Goal: Task Accomplishment & Management: Use online tool/utility

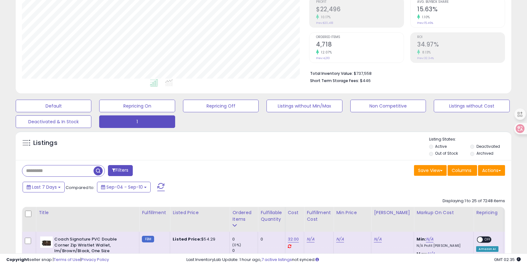
scroll to position [233, 0]
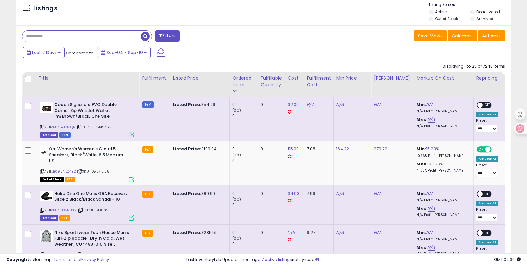
click at [64, 36] on input "text" at bounding box center [81, 36] width 118 height 11
click at [171, 52] on div "Last 7 Days Compared to: Sep-04 - Sep-10" at bounding box center [202, 53] width 362 height 14
click at [166, 53] on button at bounding box center [161, 52] width 16 height 13
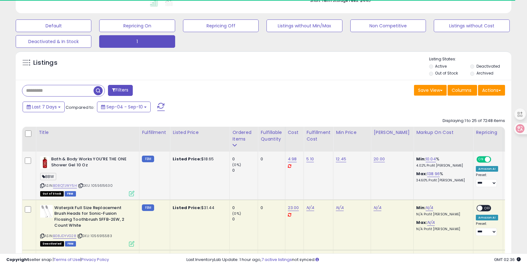
scroll to position [179, 0]
click at [247, 136] on div "Ordered Items" at bounding box center [243, 135] width 23 height 13
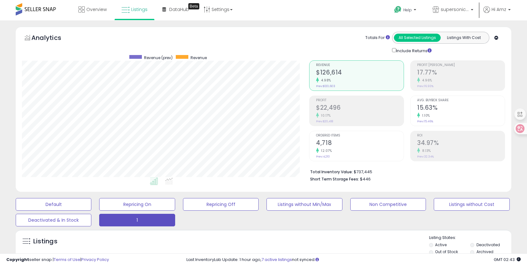
scroll to position [127, 0]
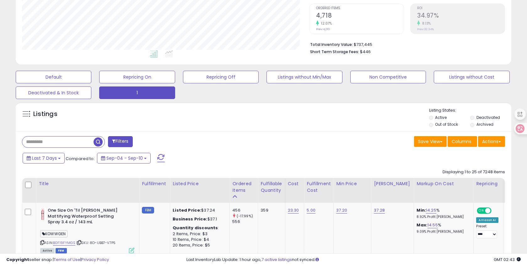
click at [51, 140] on input "text" at bounding box center [57, 141] width 71 height 11
paste input "**********"
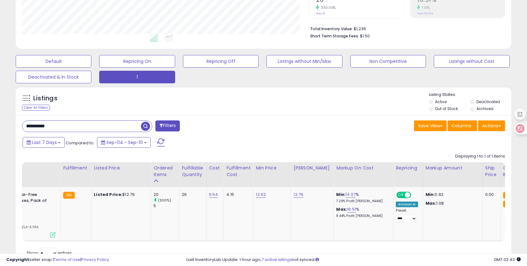
scroll to position [0, 149]
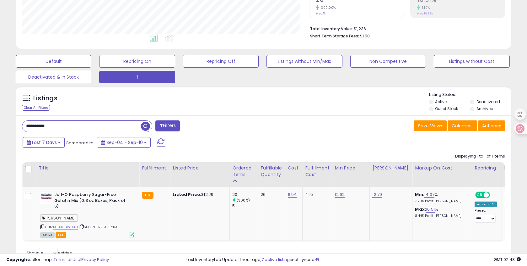
drag, startPoint x: 89, startPoint y: 127, endPoint x: 2, endPoint y: 123, distance: 87.7
click at [3, 123] on div "**********" at bounding box center [263, 79] width 521 height 390
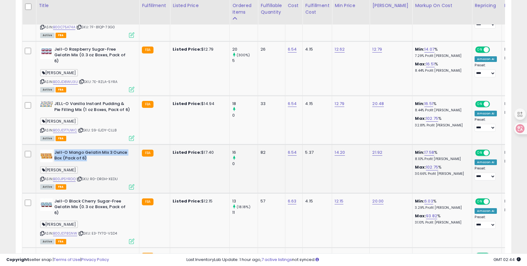
drag, startPoint x: 55, startPoint y: 146, endPoint x: 102, endPoint y: 152, distance: 47.5
click at [102, 152] on b "Jell-O Mango Gelatin Mix 3 Ounce Box (Pack of 6)" at bounding box center [92, 156] width 76 height 13
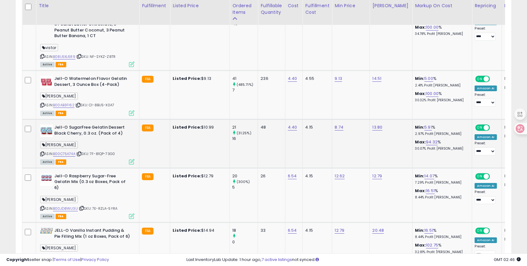
scroll to position [165, 0]
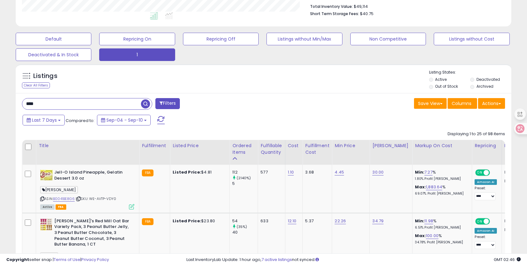
drag, startPoint x: 56, startPoint y: 104, endPoint x: -3, endPoint y: 107, distance: 58.2
type input "*"
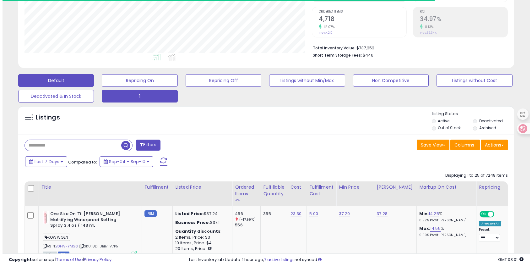
scroll to position [129, 287]
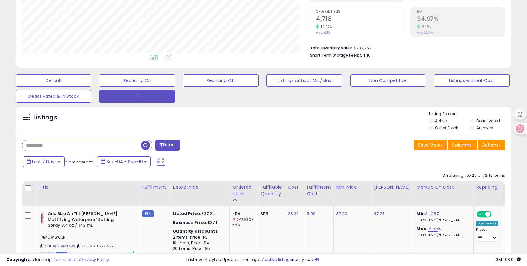
click at [57, 141] on input "text" at bounding box center [81, 145] width 119 height 11
paste input "**********"
type input "**********"
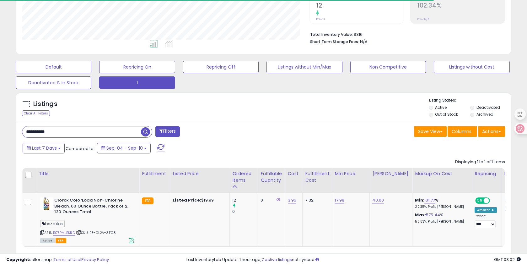
scroll to position [138, 0]
